Goal: Complete application form: Complete application form

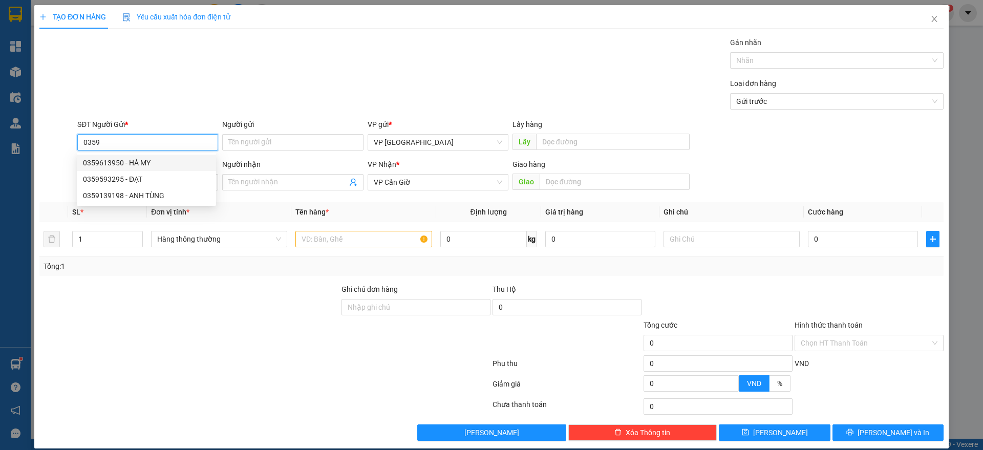
click at [146, 163] on div "0359613950 - HÀ MY" at bounding box center [146, 162] width 127 height 11
type input "0359613950"
type input "HÀ MY"
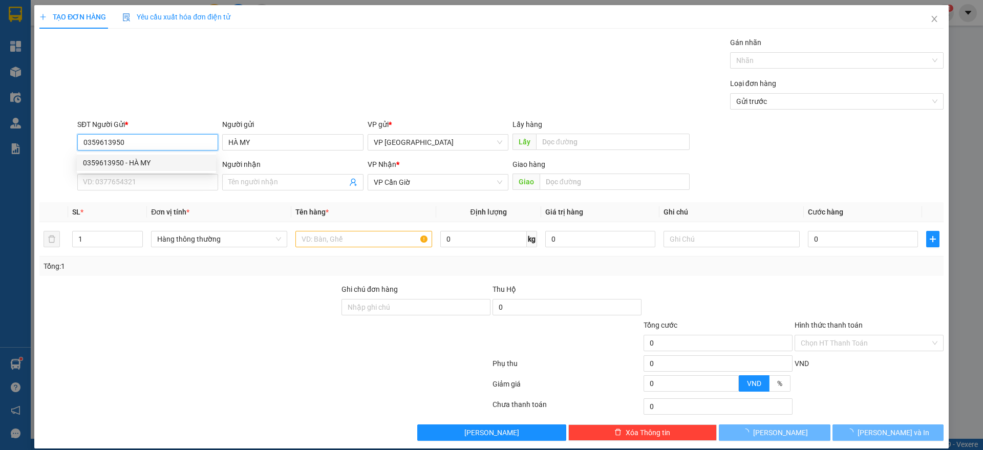
type input "50.000"
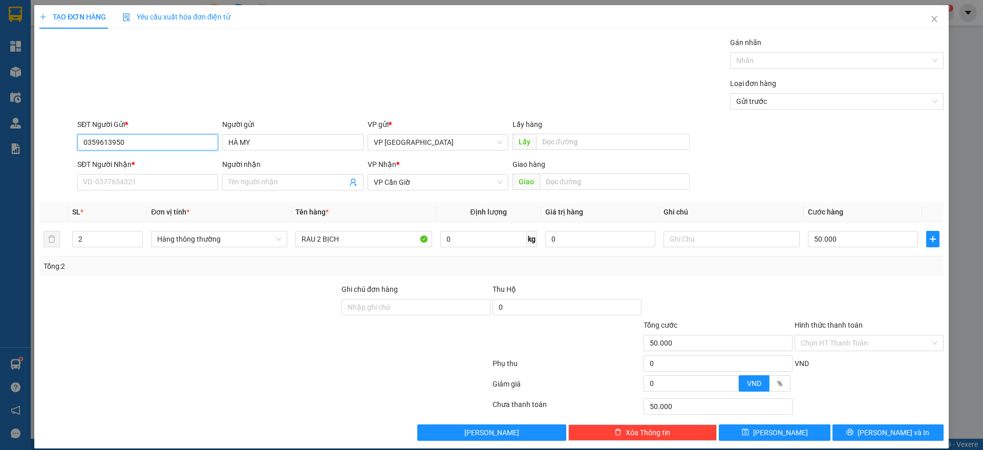
click at [106, 142] on input "0359613950" at bounding box center [147, 142] width 141 height 16
type input "0359613950"
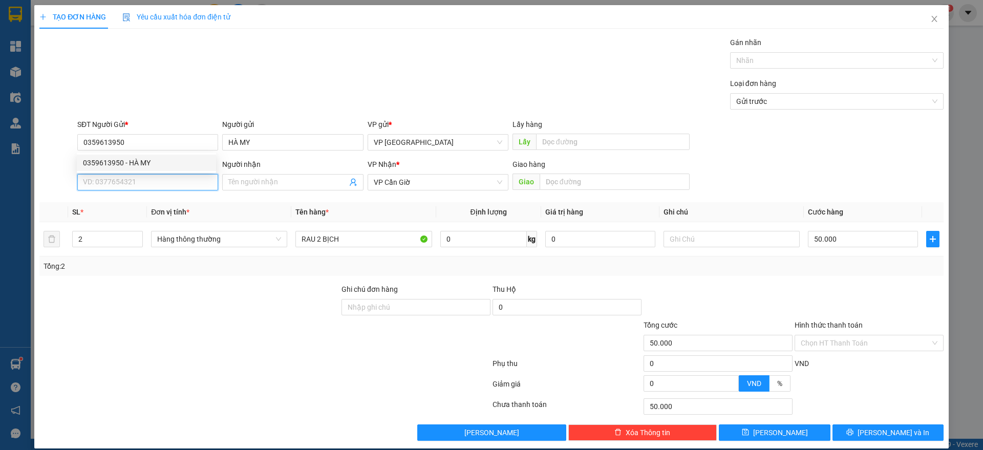
click at [98, 183] on input "SĐT Người Nhận *" at bounding box center [147, 182] width 141 height 16
paste input "0359613950"
type input "0359613950"
click at [123, 203] on div "0359613950 - HÀ MY" at bounding box center [146, 202] width 127 height 11
type input "HÀ MY"
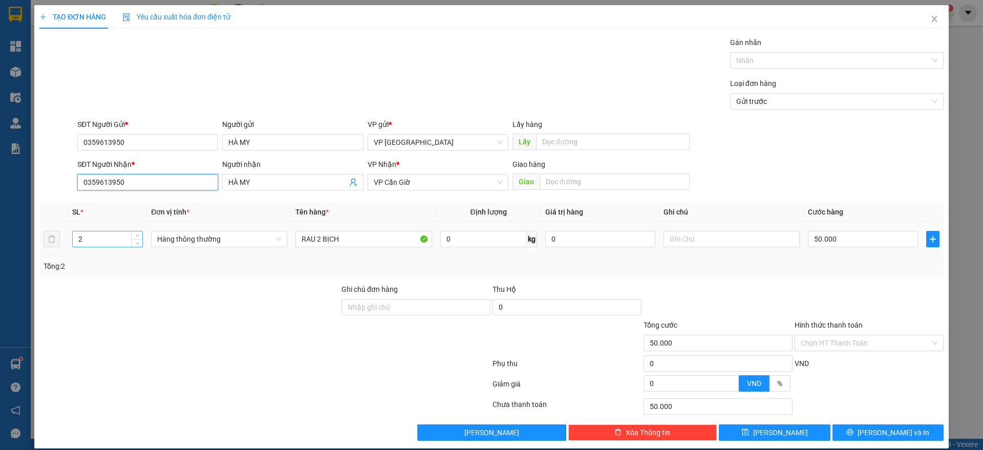
type input "0359613950"
click at [113, 239] on input "2" at bounding box center [108, 238] width 70 height 15
type input "1"
click at [355, 238] on input "RAU 2 BỊCH" at bounding box center [363, 239] width 136 height 16
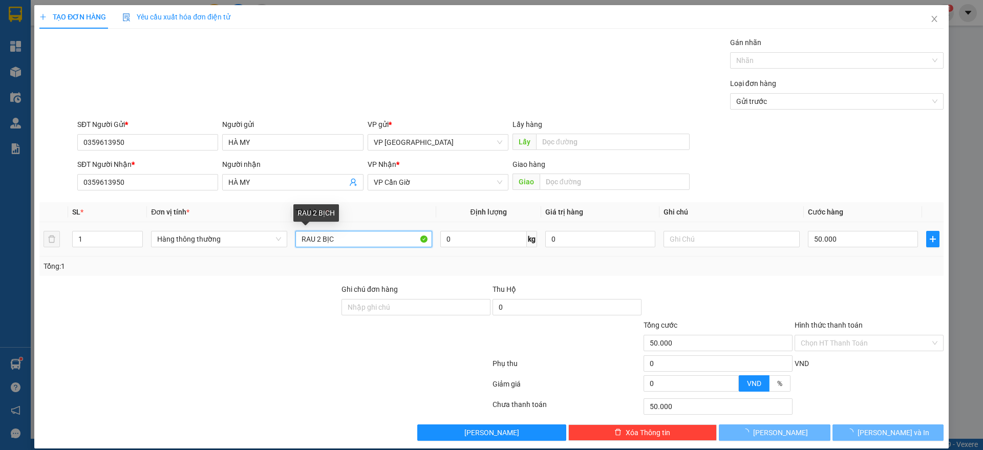
type input "RAU 2 BỊ"
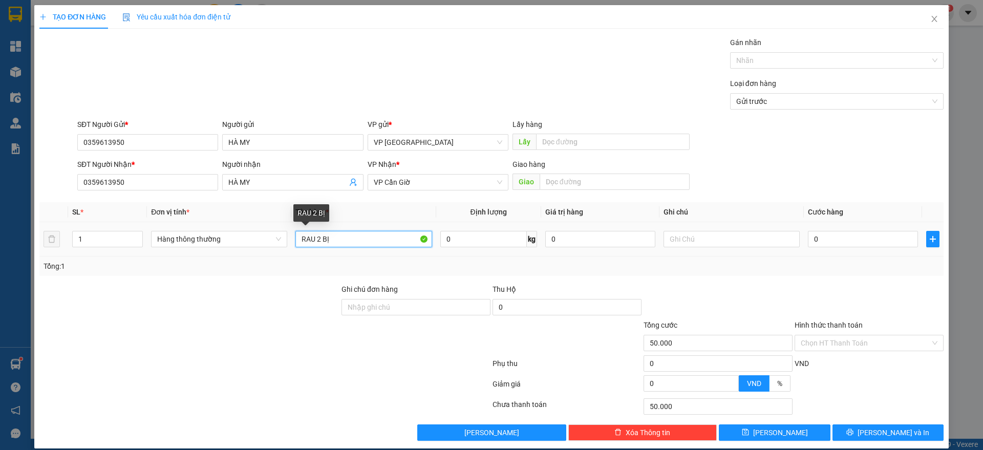
type input "0"
type input "RAU"
click at [853, 239] on input "0" at bounding box center [863, 239] width 110 height 16
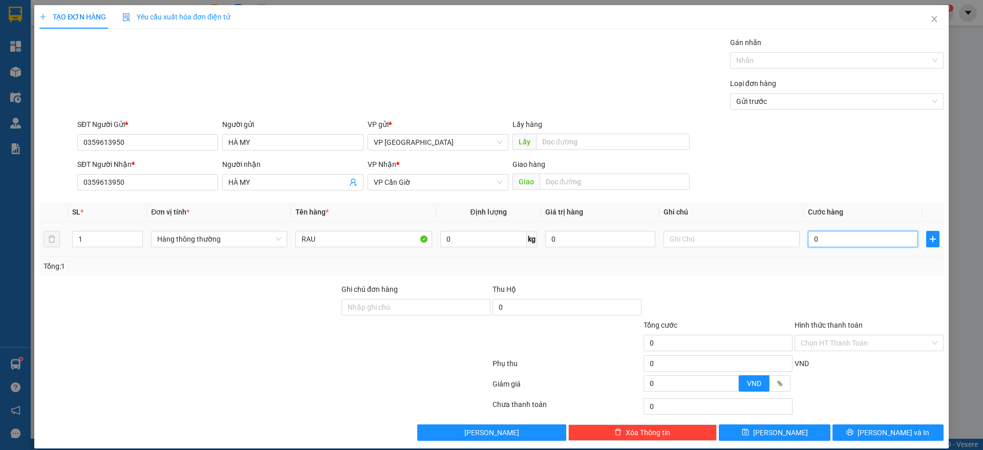
type input "3"
type input "35"
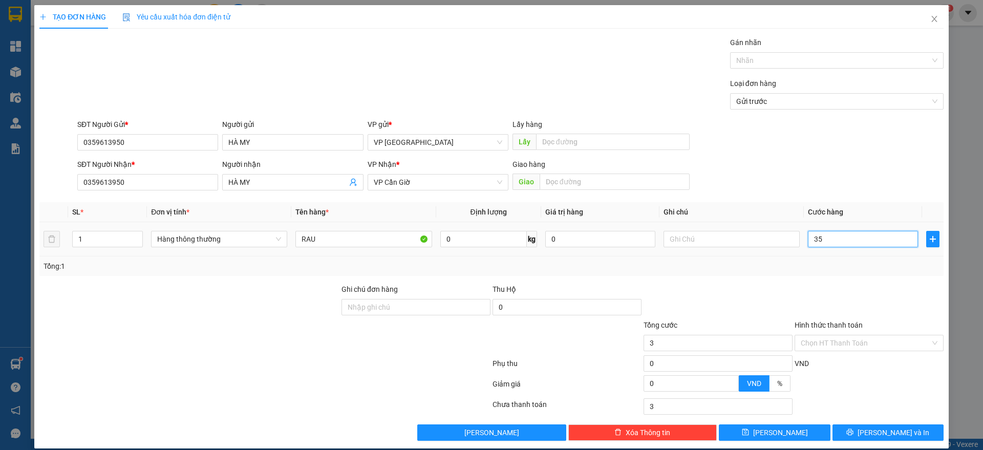
type input "35"
type input "350"
type input "3.500"
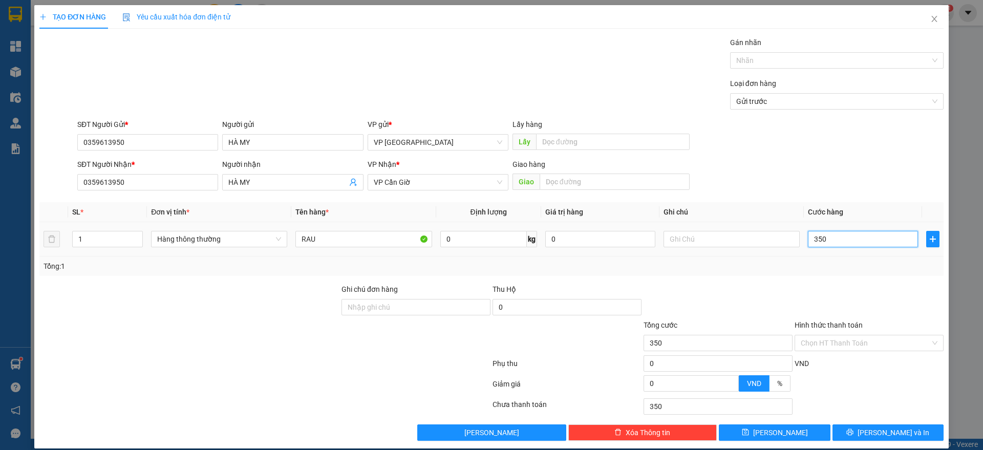
type input "3.500"
type input "35.000"
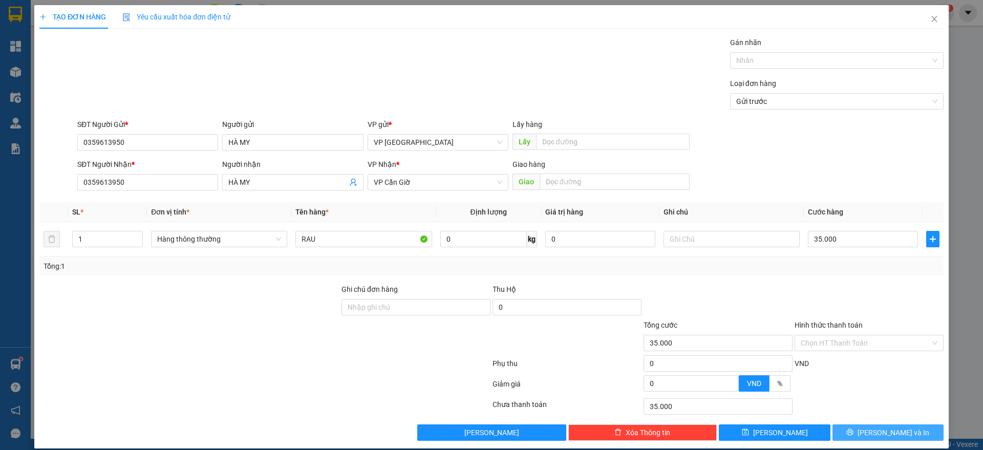
click at [868, 429] on button "[PERSON_NAME] và In" at bounding box center [887, 432] width 111 height 16
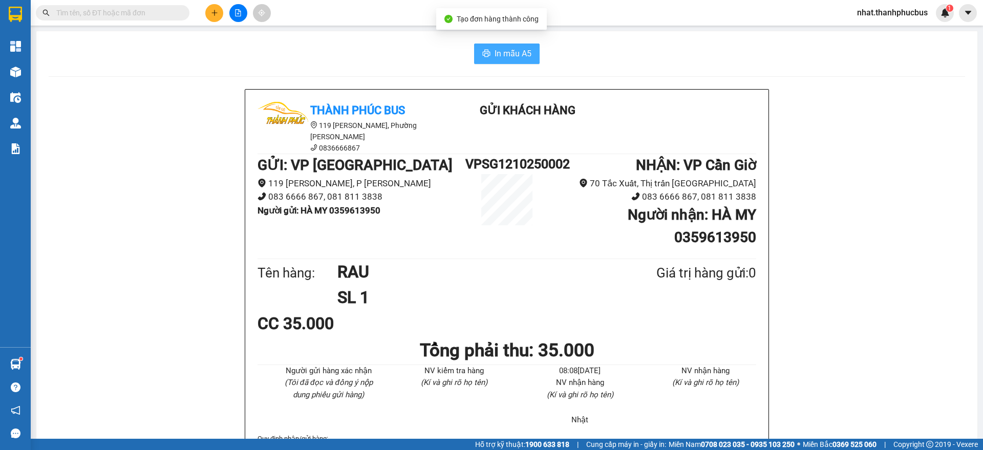
click at [498, 50] on span "In mẫu A5" at bounding box center [512, 53] width 37 height 13
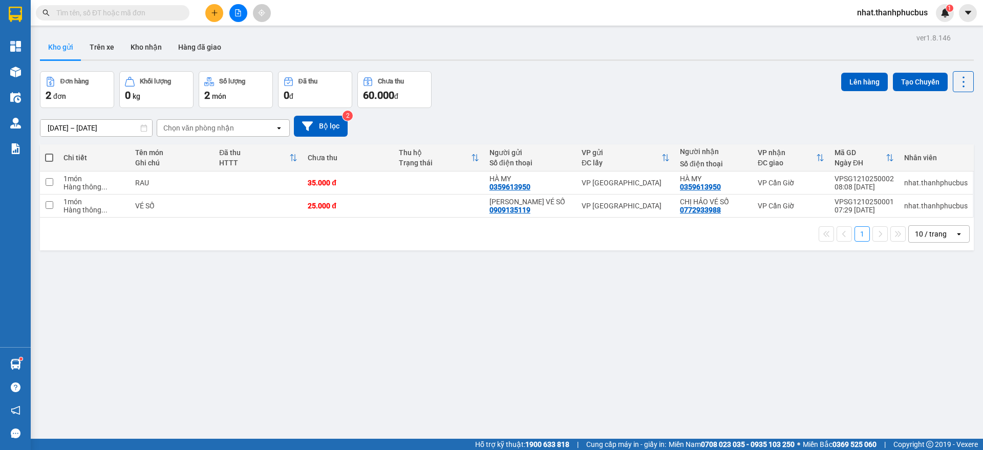
click at [919, 232] on div "10 / trang" at bounding box center [931, 234] width 32 height 10
click at [919, 347] on span "100 / trang" at bounding box center [924, 347] width 37 height 10
click at [217, 12] on icon "plus" at bounding box center [214, 12] width 6 height 1
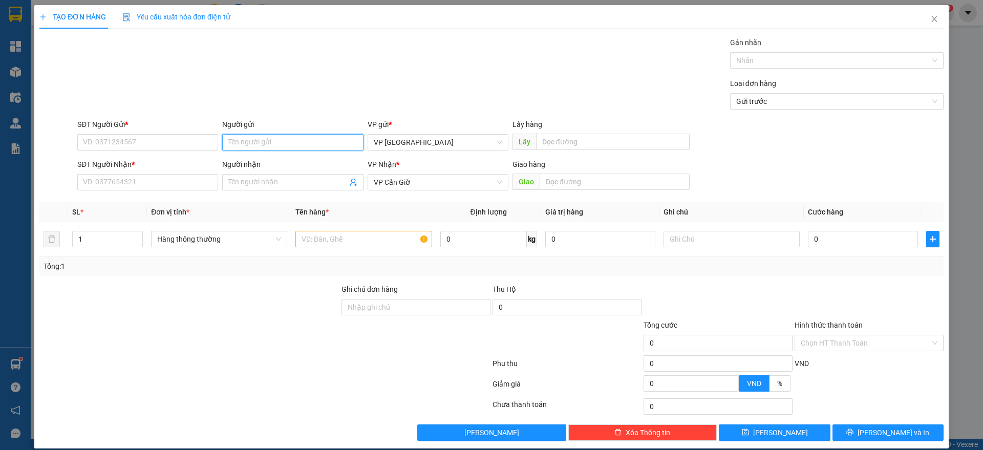
click at [247, 138] on input "Người gửi" at bounding box center [292, 142] width 141 height 16
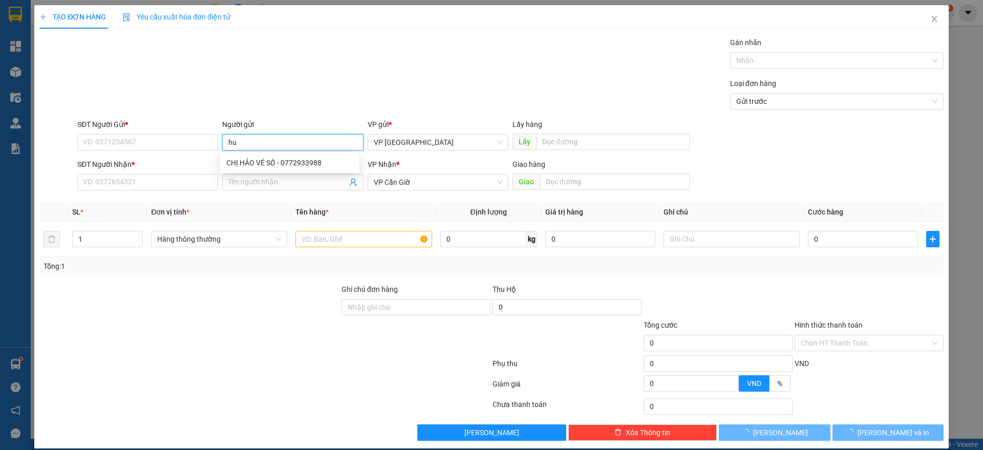
type input "h"
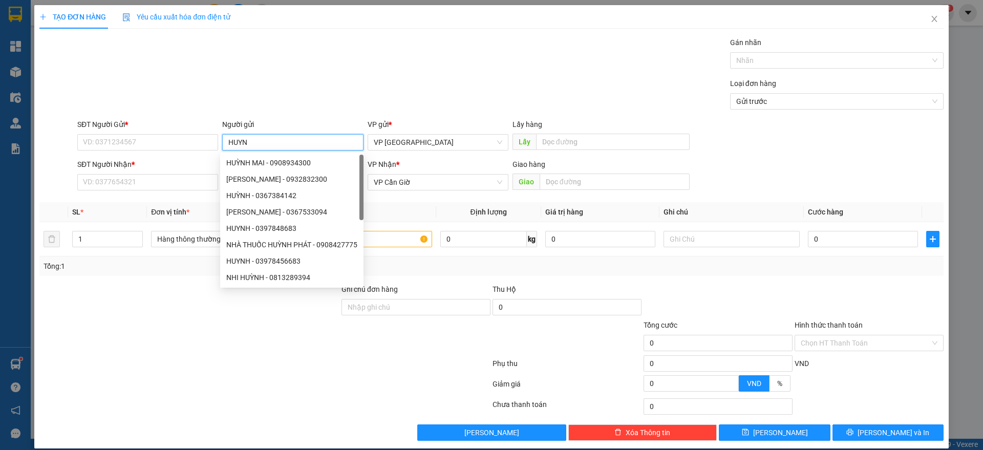
type input "HUYNH"
click at [236, 141] on input "HUYNH" at bounding box center [292, 142] width 141 height 16
click at [112, 179] on input "SĐT Người Nhận *" at bounding box center [147, 182] width 141 height 16
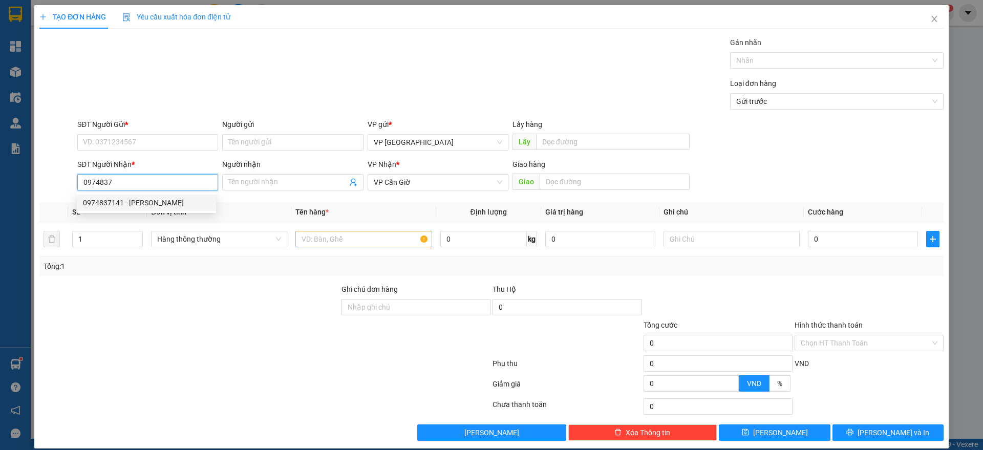
click at [128, 203] on div "0974837141 - [PERSON_NAME]" at bounding box center [146, 202] width 127 height 11
type input "0974837141"
type input "[PERSON_NAME]"
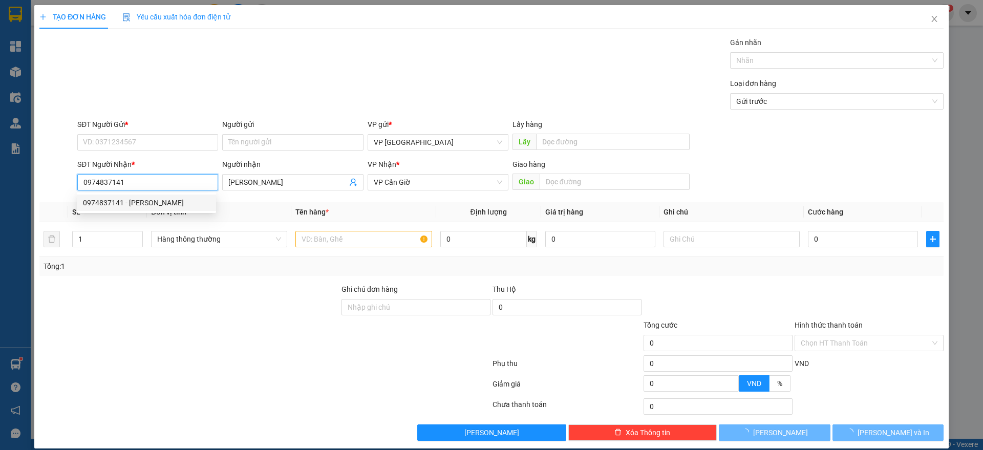
type input "45.000"
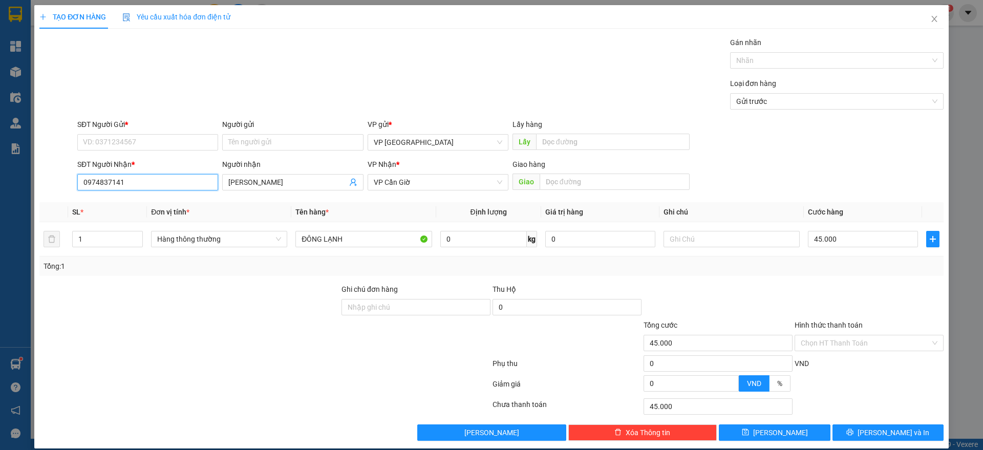
click at [118, 177] on input "0974837141" at bounding box center [147, 182] width 141 height 16
type input "0974837141"
click at [134, 137] on input "SĐT Người Gửi *" at bounding box center [147, 142] width 141 height 16
paste input "0974837141"
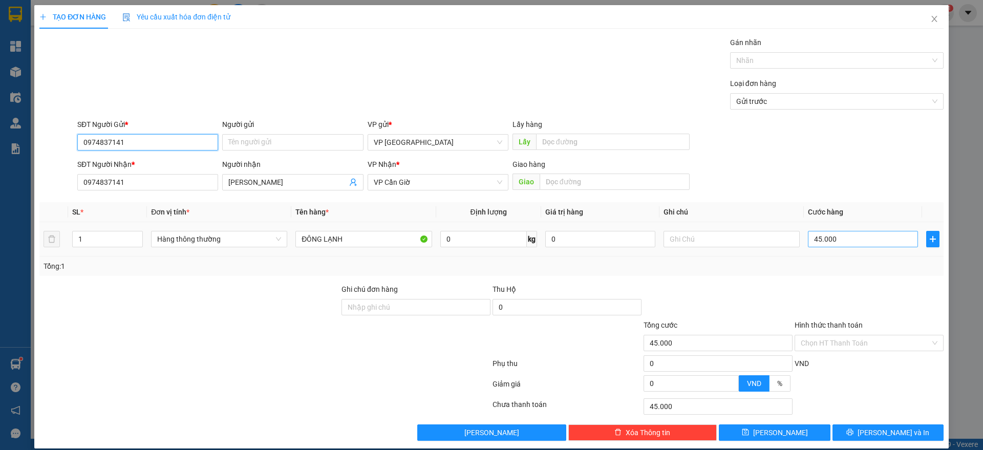
type input "0974837141"
click at [862, 232] on input "45.000" at bounding box center [863, 239] width 110 height 16
type input "3"
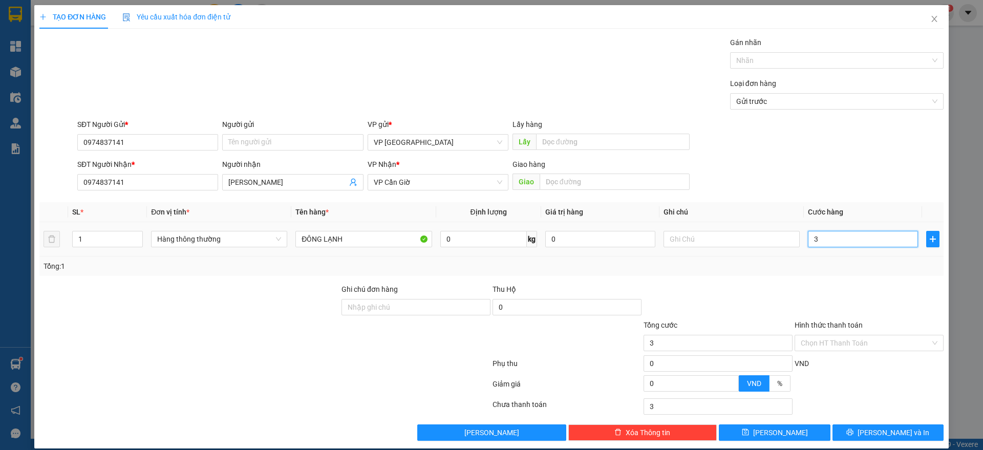
type input "35"
type input "350"
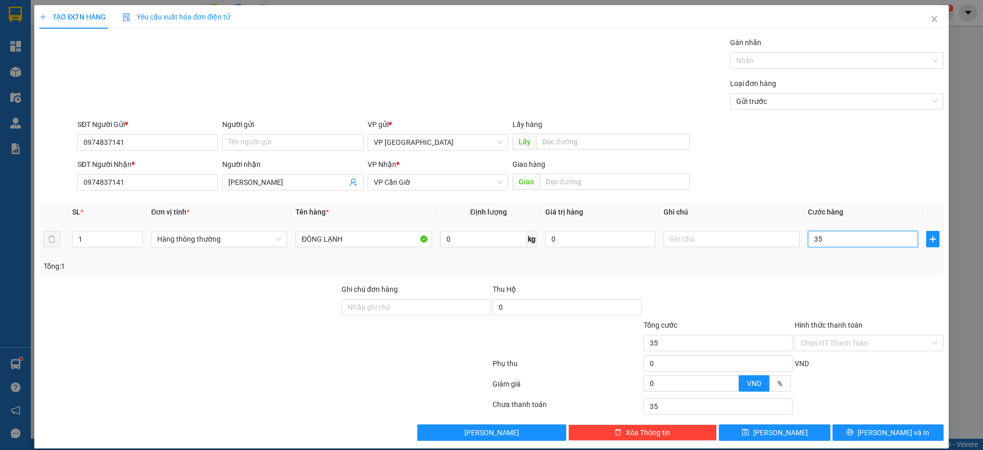
type input "350"
type input "3.500"
type input "35.000"
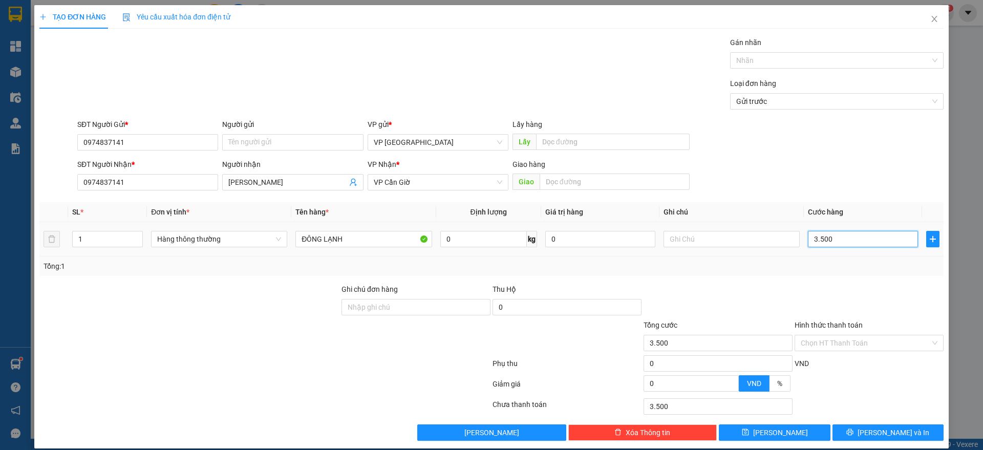
type input "35.000"
click at [852, 430] on button "[PERSON_NAME] và In" at bounding box center [887, 432] width 111 height 16
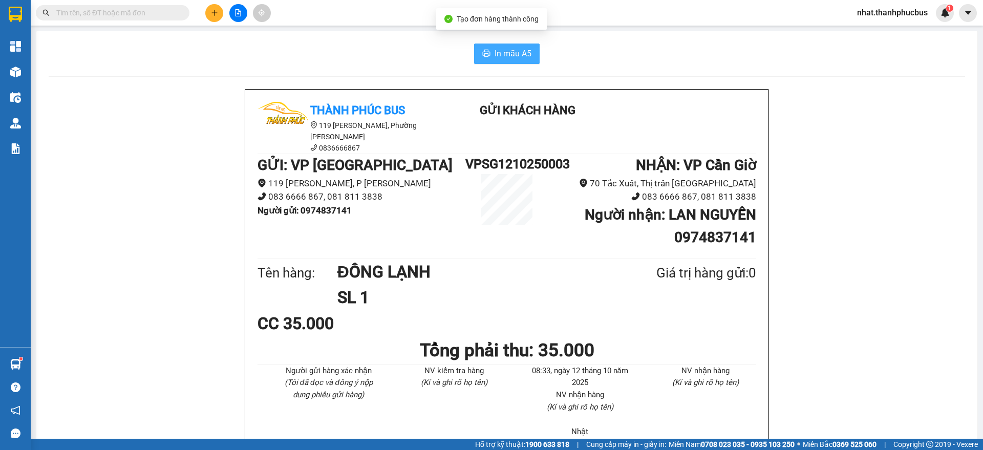
click at [515, 58] on span "In mẫu A5" at bounding box center [512, 53] width 37 height 13
